Goal: Task Accomplishment & Management: Manage account settings

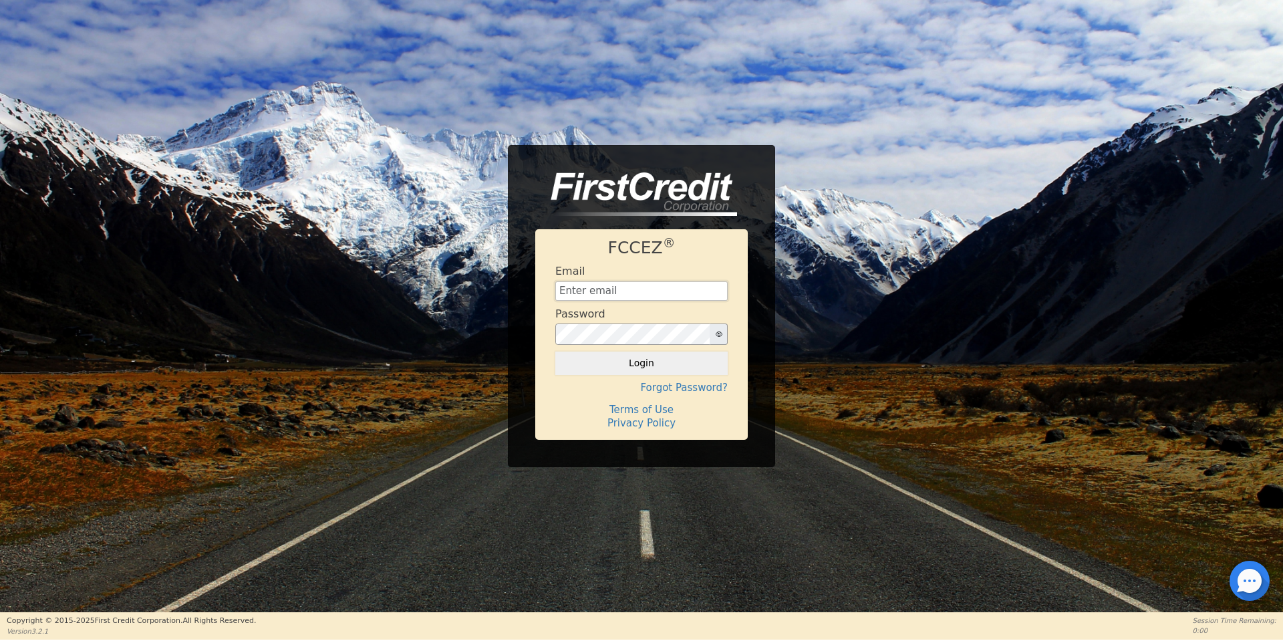
click at [623, 297] on input "text" at bounding box center [641, 291] width 172 height 20
type input "[EMAIL_ADDRESS][DOMAIN_NAME]"
click at [555, 351] on button "Login" at bounding box center [641, 362] width 172 height 23
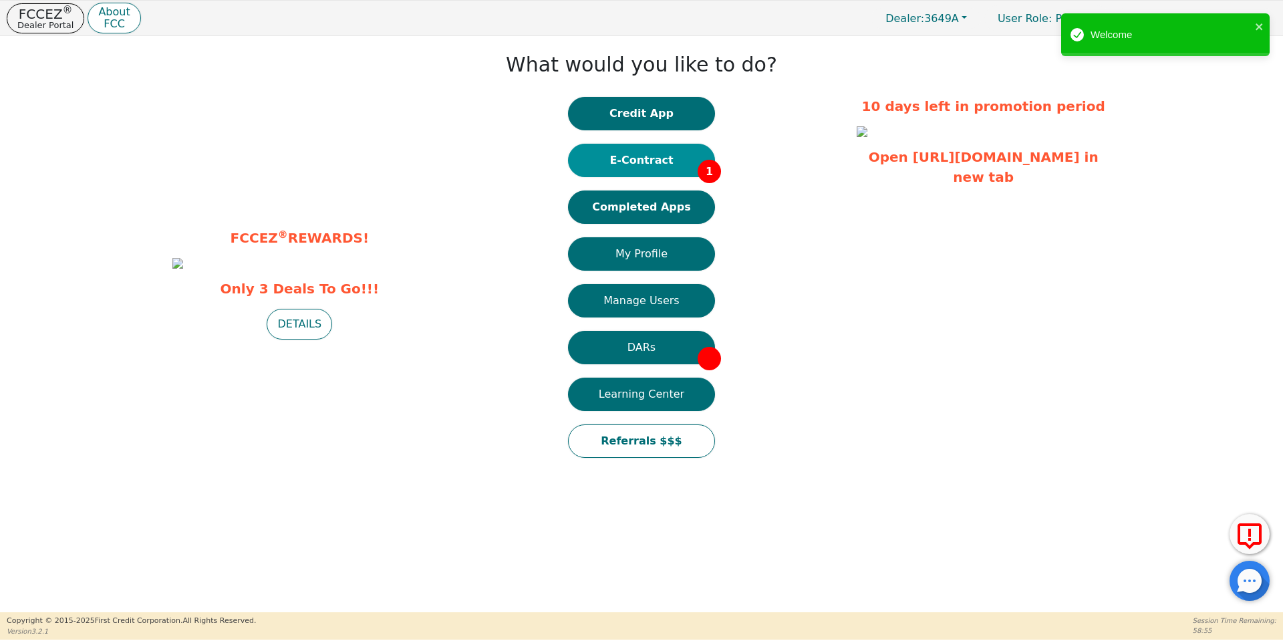
click at [646, 160] on button "E-Contract 1" at bounding box center [641, 160] width 147 height 33
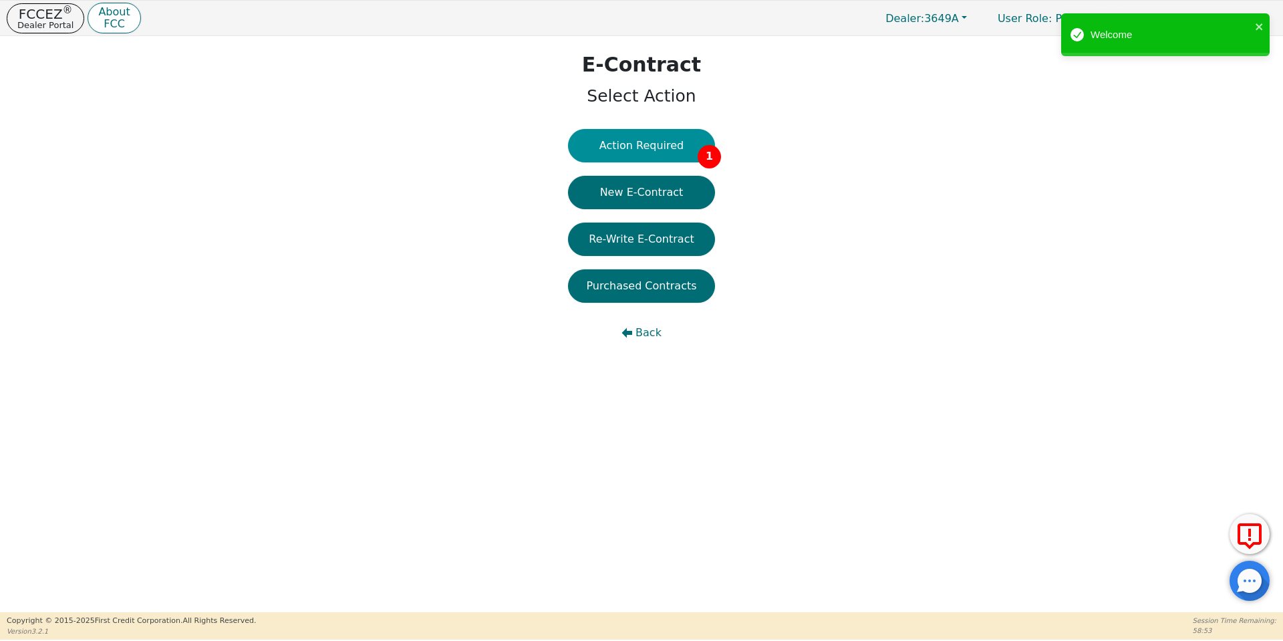
click at [648, 141] on button "Action Required 1" at bounding box center [641, 145] width 147 height 33
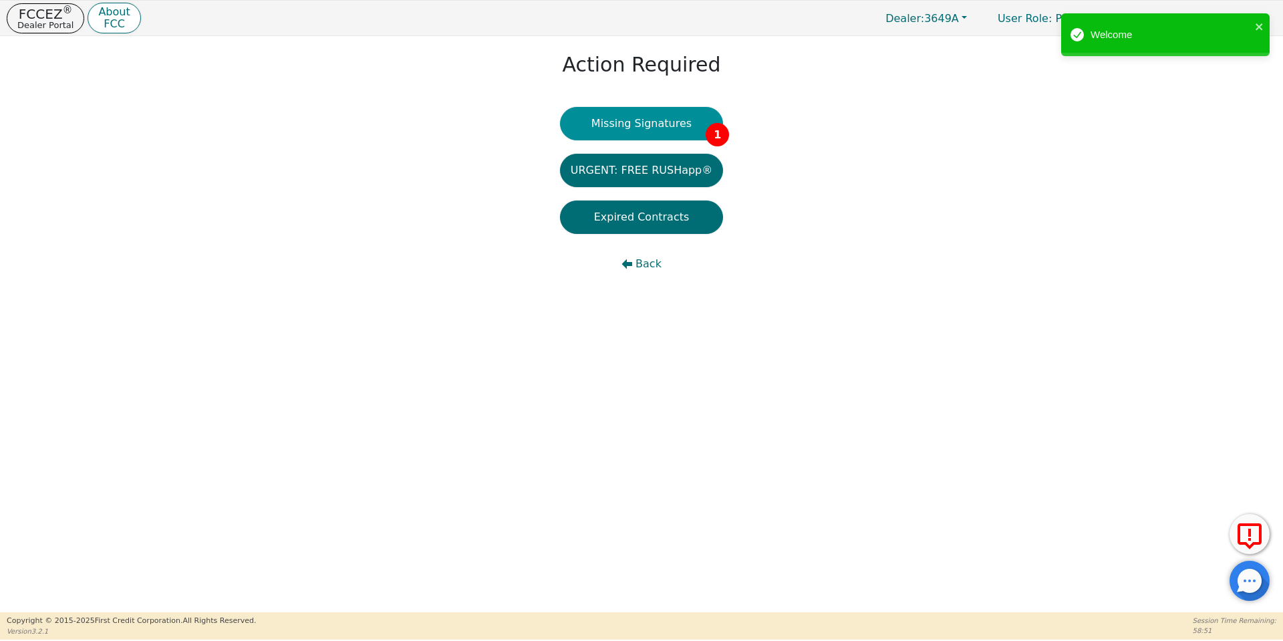
click at [667, 117] on button "Missing Signatures 1" at bounding box center [642, 123] width 164 height 33
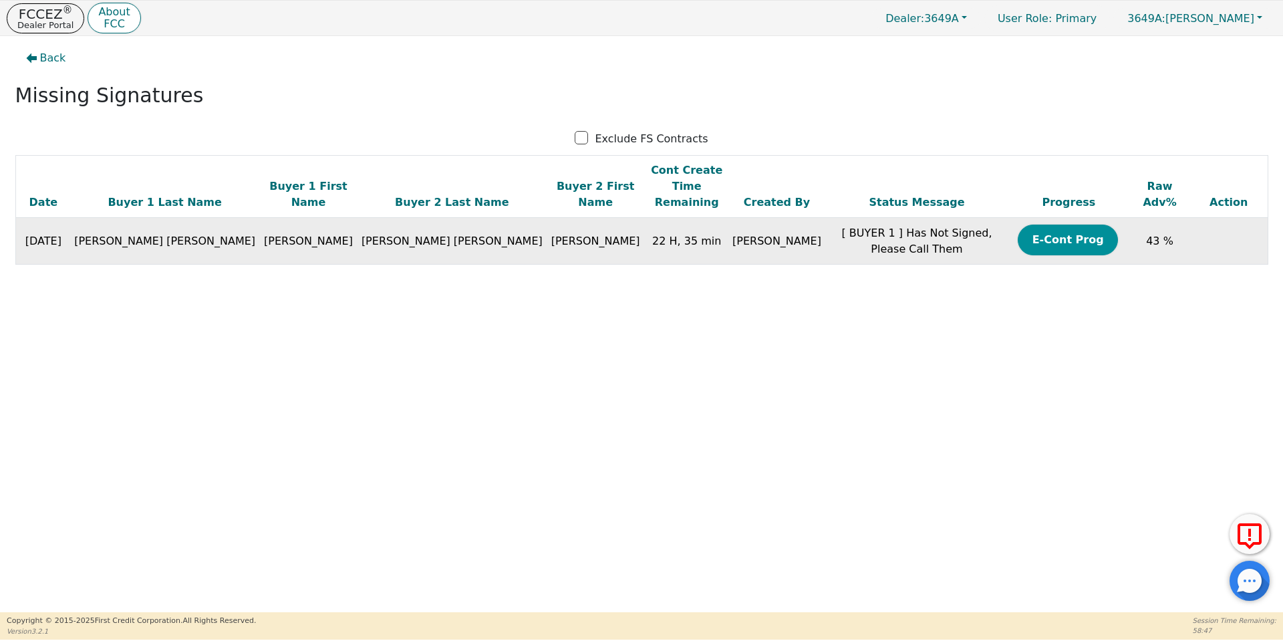
click at [1027, 224] on button "E-Cont Prog" at bounding box center [1067, 239] width 100 height 31
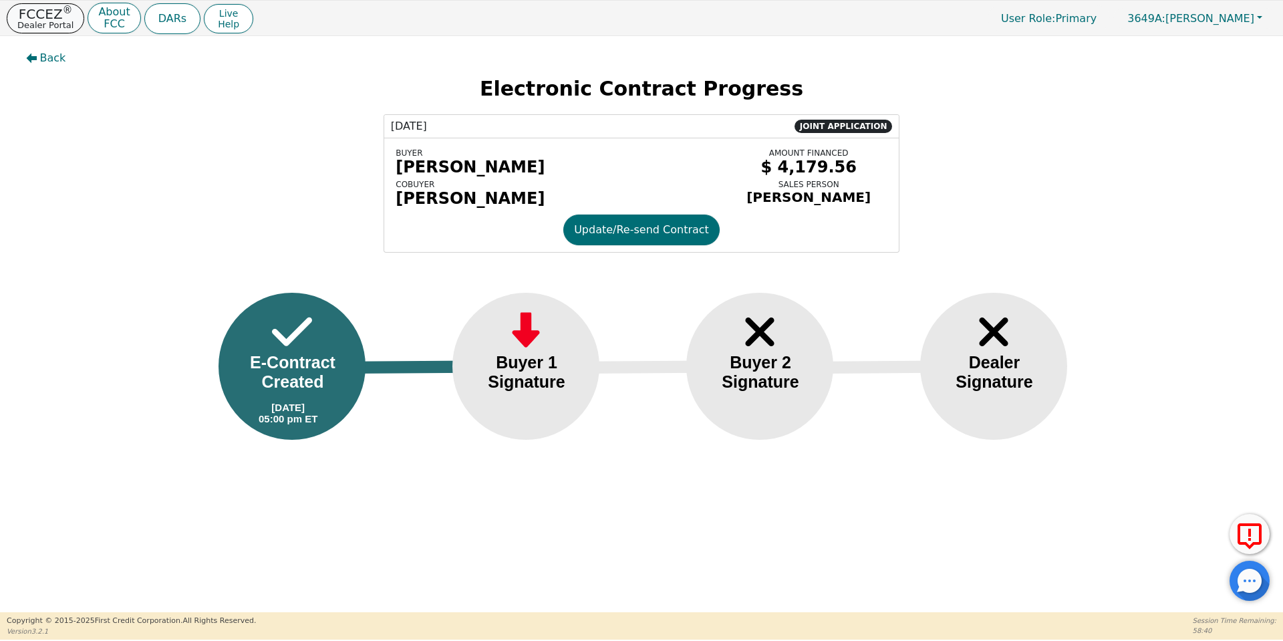
click at [50, 21] on p "Dealer Portal" at bounding box center [45, 25] width 56 height 9
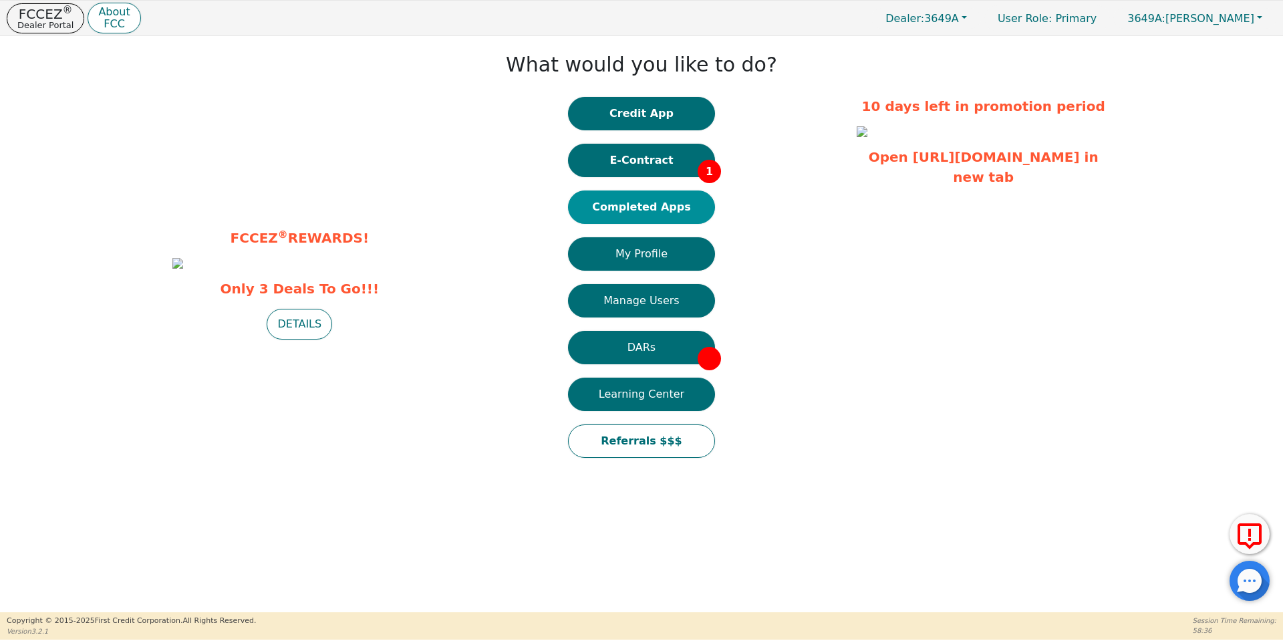
click at [628, 208] on button "Completed Apps" at bounding box center [641, 206] width 147 height 33
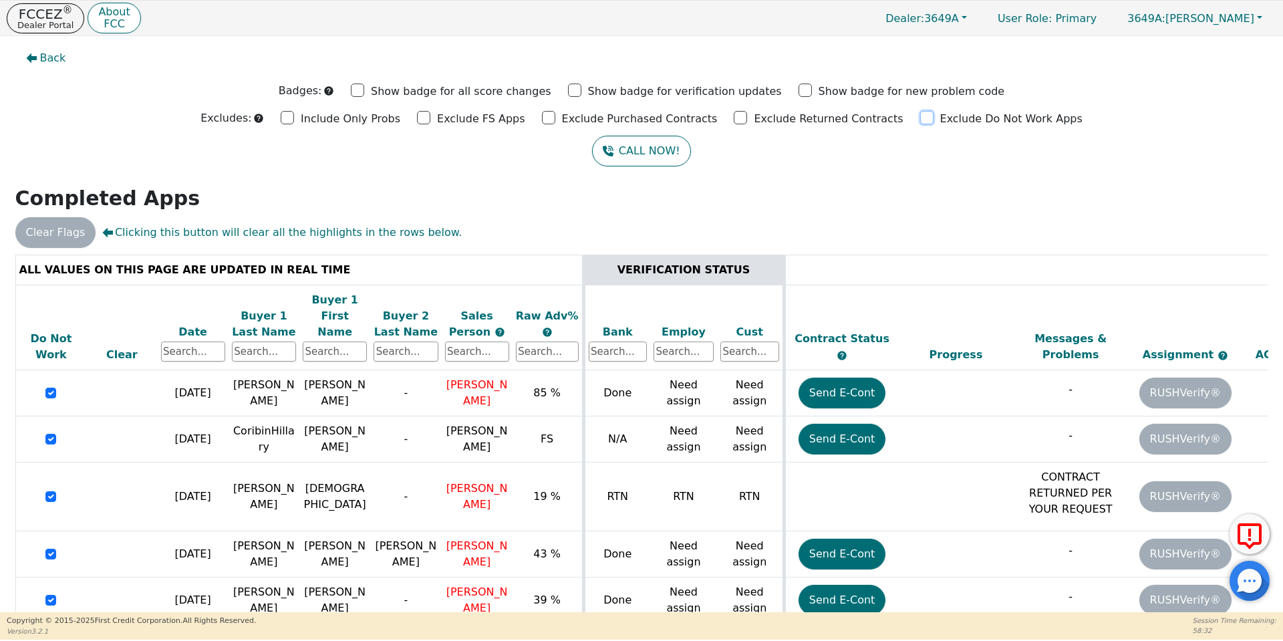
click at [920, 120] on input "Exclude Do Not Work Apps" at bounding box center [926, 117] width 13 height 13
checkbox input "true"
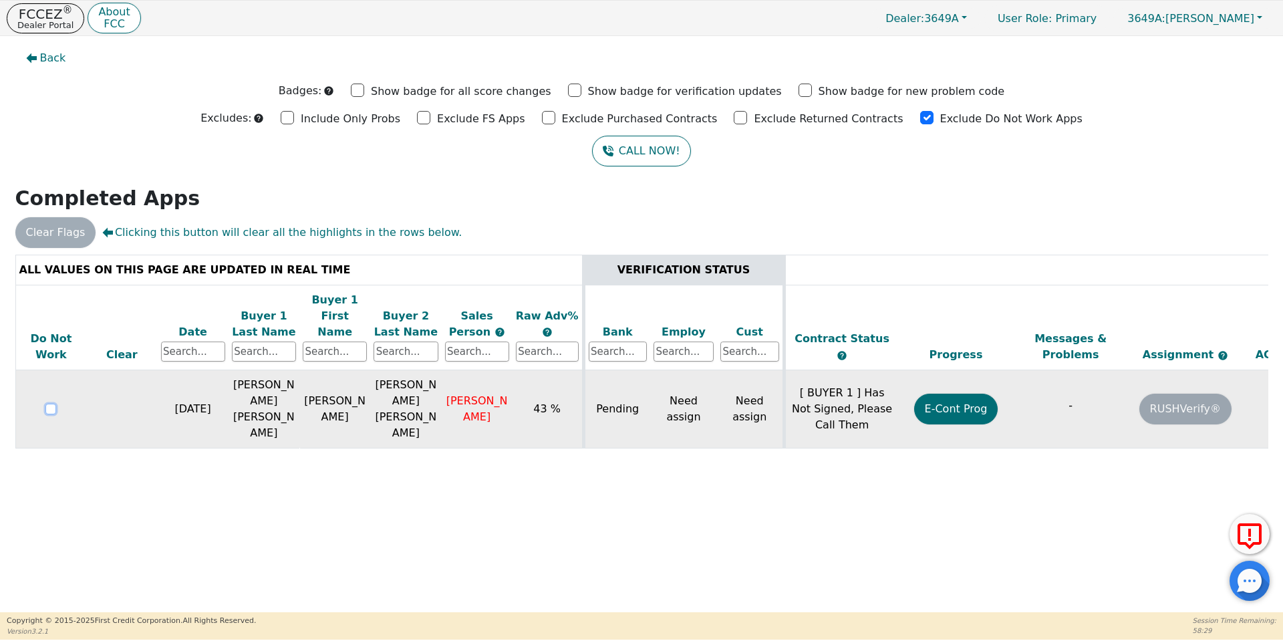
click at [51, 404] on input "checkbox" at bounding box center [50, 409] width 11 height 11
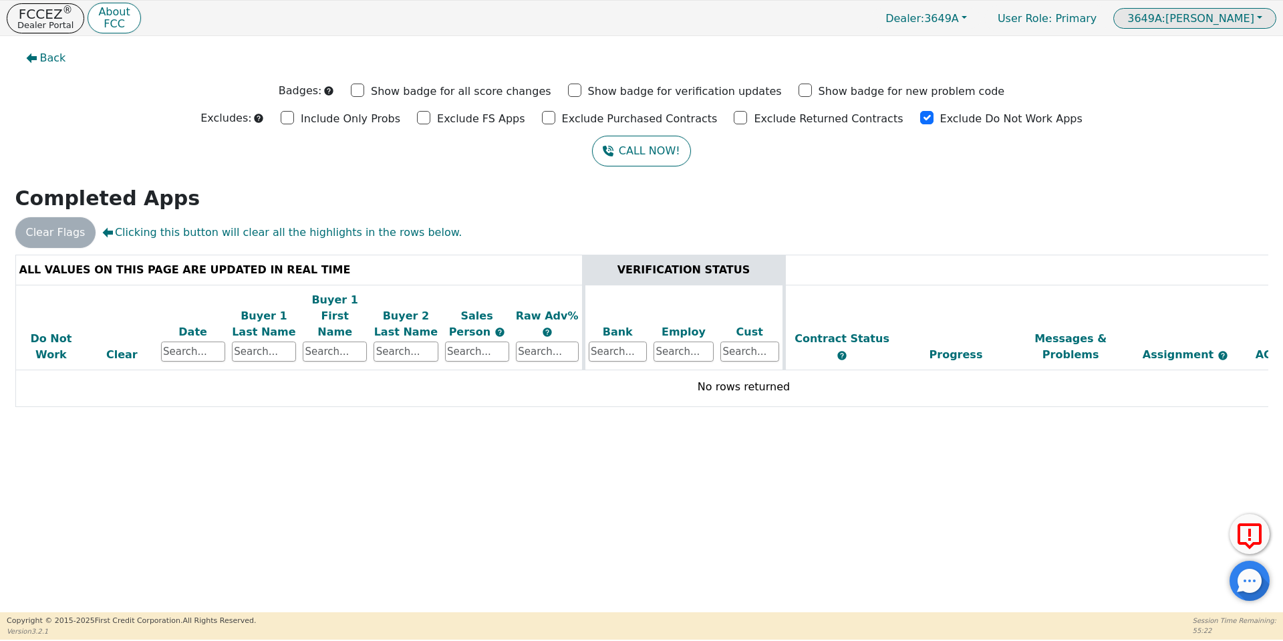
click at [1266, 17] on button "3649A: [PERSON_NAME]" at bounding box center [1194, 18] width 163 height 21
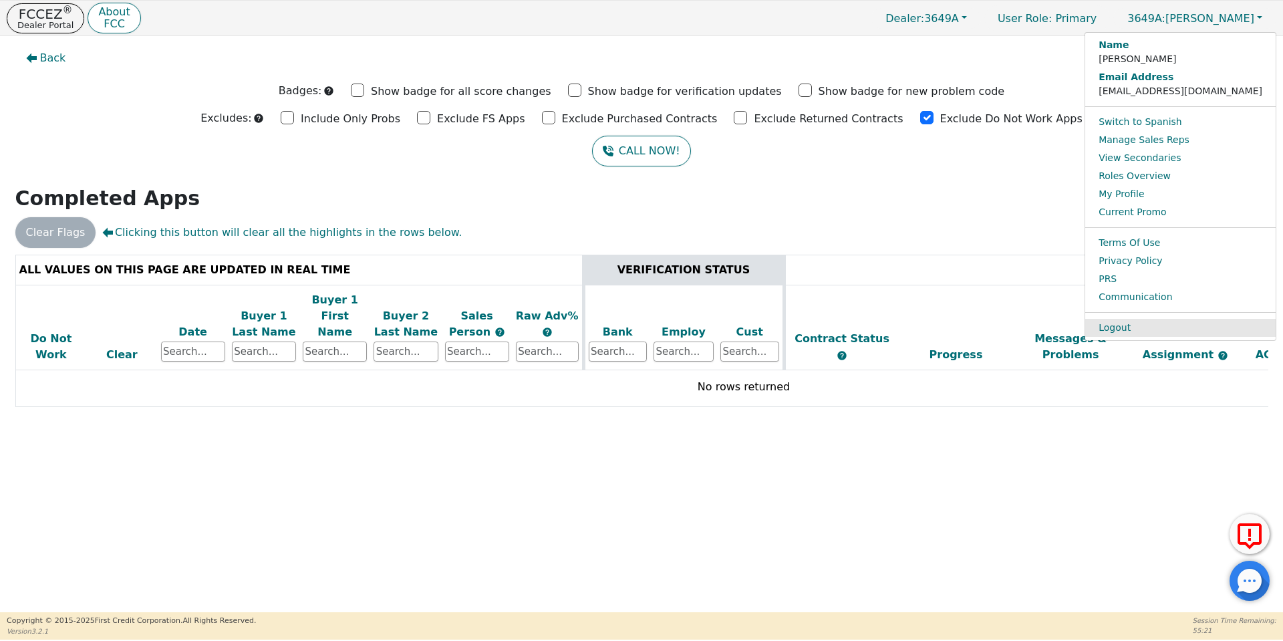
click at [1198, 327] on link "Logout" at bounding box center [1180, 328] width 190 height 18
